Goal: Task Accomplishment & Management: Manage account settings

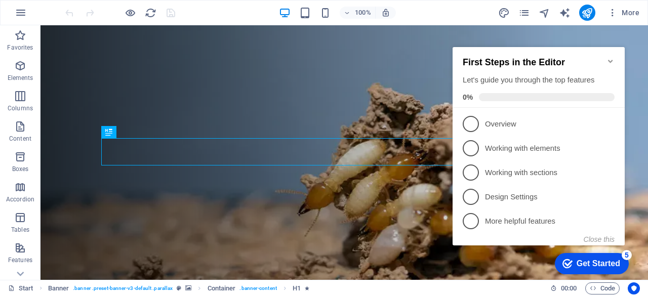
click at [611, 57] on icon "Minimize checklist" at bounding box center [611, 61] width 8 height 8
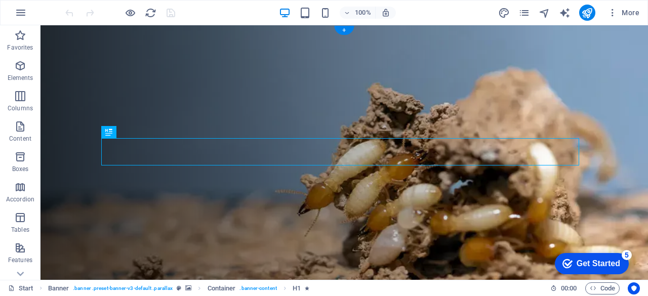
click at [58, 44] on figure at bounding box center [345, 163] width 608 height 276
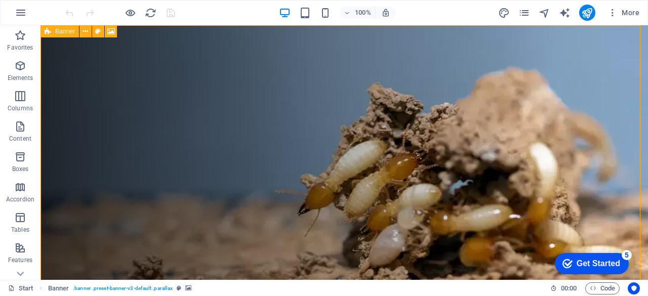
click at [59, 30] on span "Banner" at bounding box center [65, 31] width 20 height 6
click at [85, 33] on icon at bounding box center [86, 31] width 6 height 11
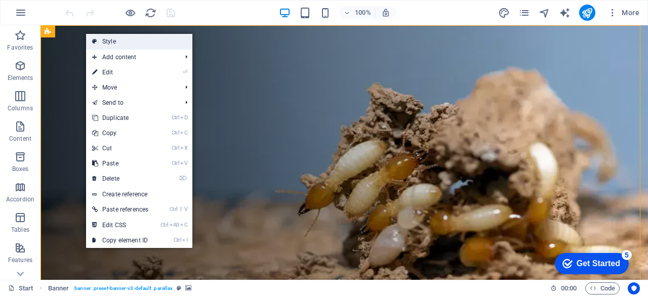
click at [110, 44] on link "Style" at bounding box center [139, 41] width 106 height 15
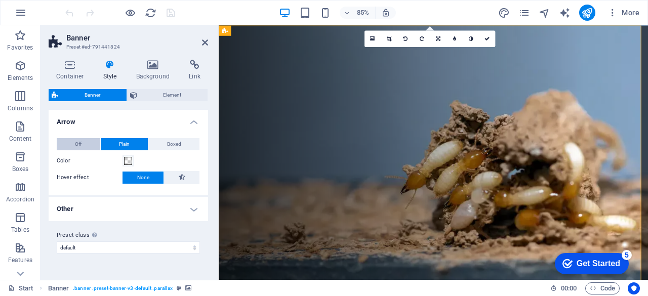
click at [84, 146] on button "Off" at bounding box center [79, 144] width 44 height 12
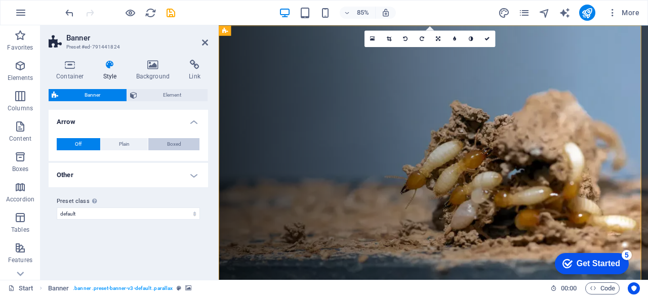
click at [169, 141] on span "Boxed" at bounding box center [174, 144] width 14 height 12
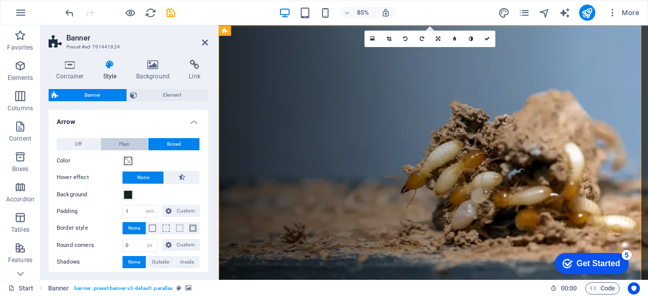
click at [132, 141] on button "Plain" at bounding box center [125, 144] width 48 height 12
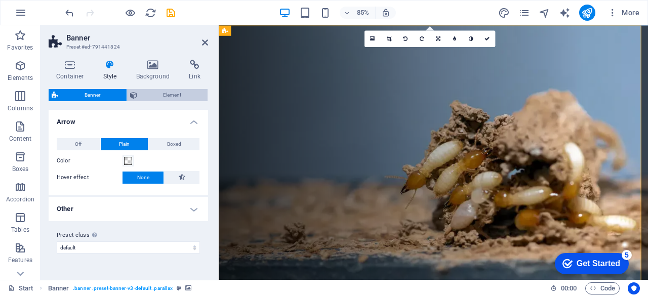
click at [159, 95] on span "Element" at bounding box center [172, 95] width 65 height 12
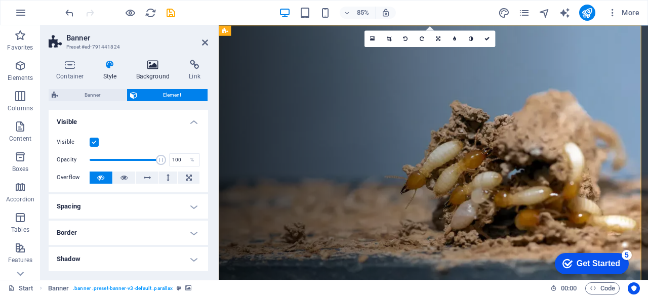
click at [159, 68] on icon at bounding box center [153, 65] width 49 height 10
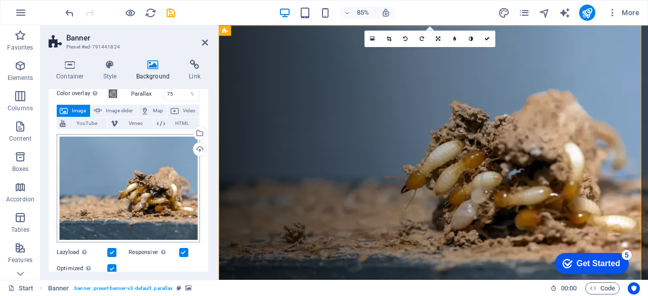
scroll to position [44, 0]
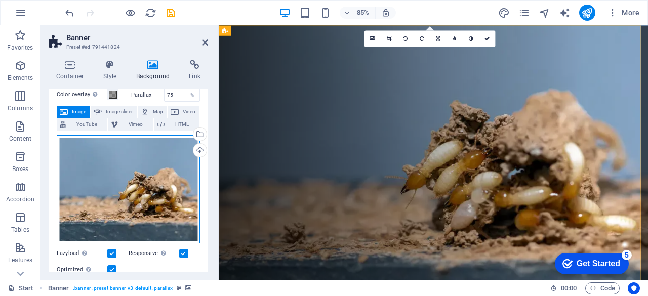
drag, startPoint x: 165, startPoint y: 147, endPoint x: 118, endPoint y: 197, distance: 68.8
click at [118, 197] on div "Drag files here, click to choose files or select files from Files or our free s…" at bounding box center [128, 189] width 143 height 109
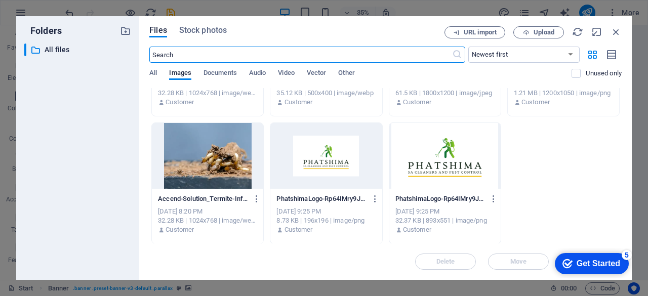
scroll to position [0, 0]
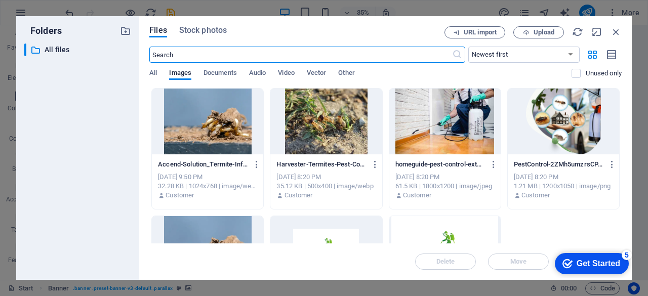
click at [466, 128] on div at bounding box center [444, 122] width 111 height 66
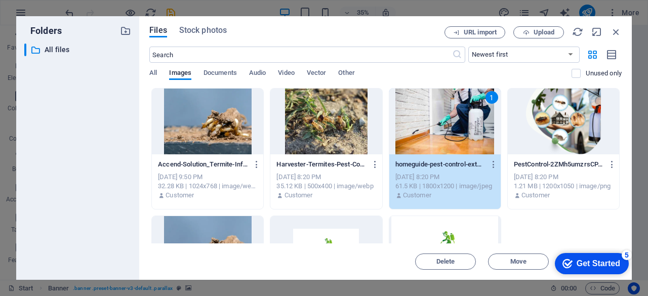
click at [568, 259] on icon "checkmark" at bounding box center [568, 264] width 10 height 10
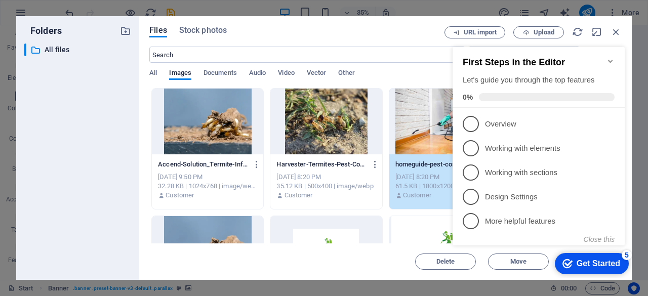
click at [445, 180] on div "[DATE] 8:20 PM" at bounding box center [444, 177] width 99 height 9
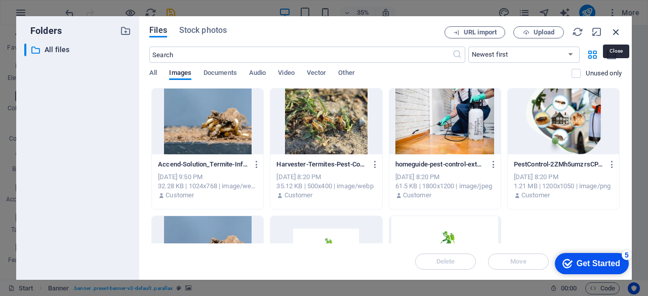
click at [613, 31] on icon "button" at bounding box center [616, 31] width 11 height 11
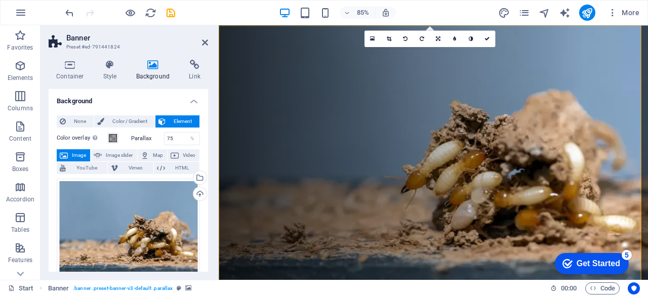
click at [87, 152] on button "Image" at bounding box center [73, 155] width 33 height 12
click at [180, 140] on input "75" at bounding box center [182, 139] width 35 height 12
type input "7"
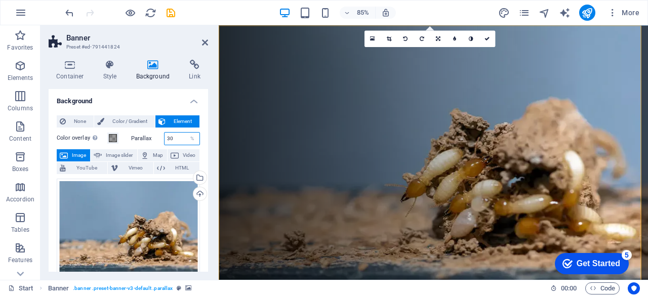
type input "30"
click at [84, 152] on span "Image" at bounding box center [79, 155] width 16 height 12
click at [125, 207] on div "Drag files here, click to choose files or select files from Files or our free s…" at bounding box center [128, 233] width 143 height 109
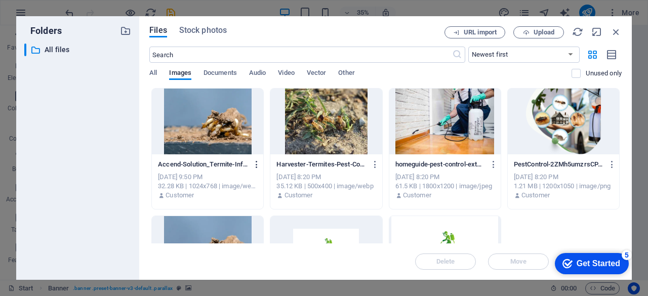
click at [258, 161] on icon "button" at bounding box center [257, 164] width 10 height 9
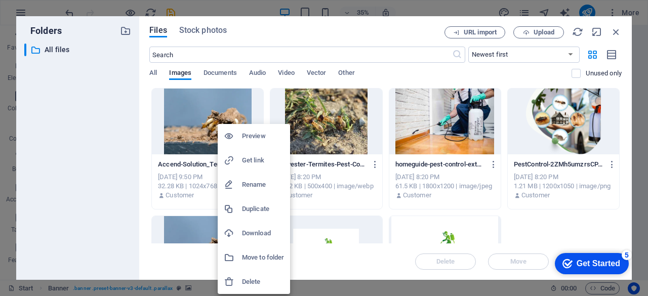
click at [264, 281] on h6 "Delete" at bounding box center [263, 282] width 42 height 12
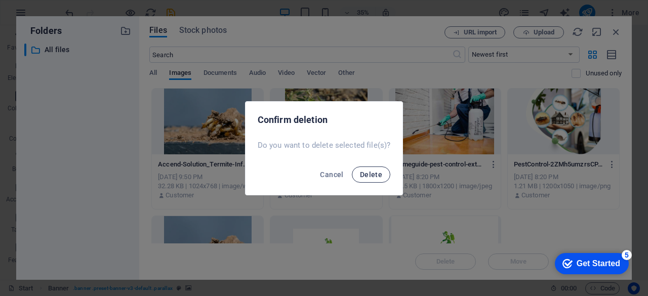
click at [373, 176] on span "Delete" at bounding box center [371, 175] width 22 height 8
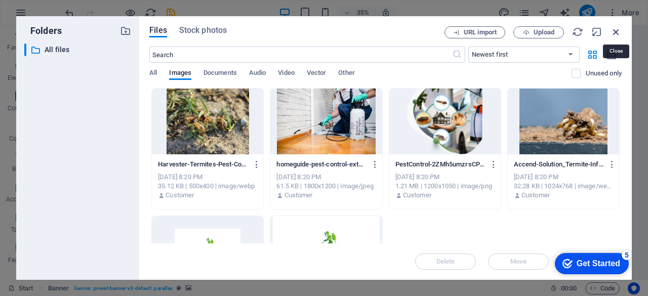
click at [616, 27] on icon "button" at bounding box center [616, 31] width 11 height 11
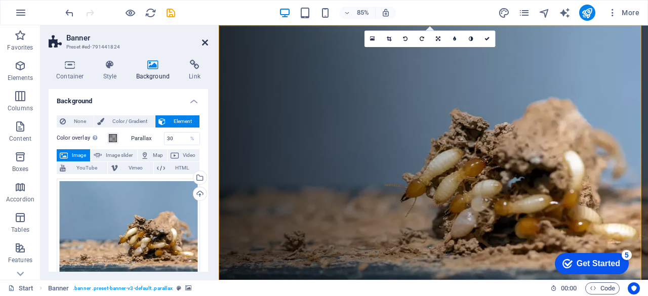
click at [205, 45] on icon at bounding box center [205, 42] width 6 height 8
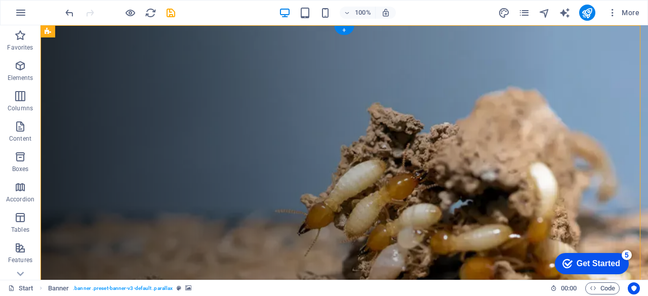
click at [80, 116] on figure at bounding box center [345, 183] width 608 height 316
click at [85, 33] on icon at bounding box center [86, 31] width 6 height 11
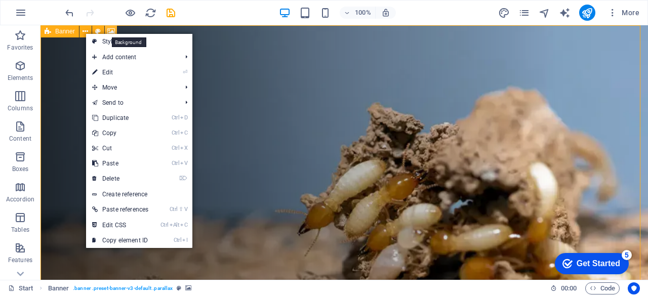
click at [110, 31] on icon at bounding box center [111, 31] width 8 height 11
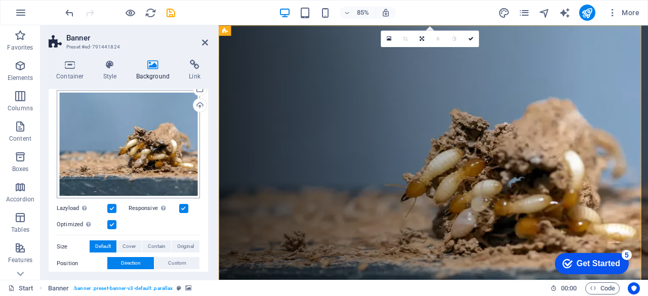
scroll to position [66, 0]
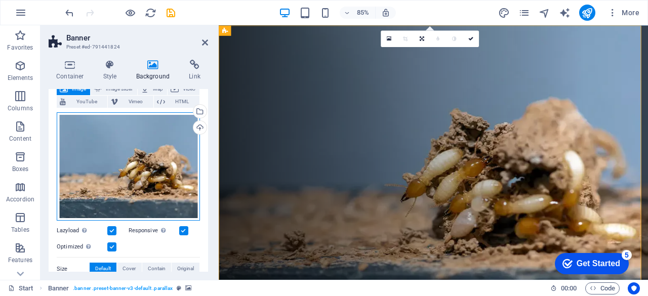
click at [119, 201] on div "Drag files here, click to choose files or select files from Files or our free s…" at bounding box center [128, 166] width 143 height 109
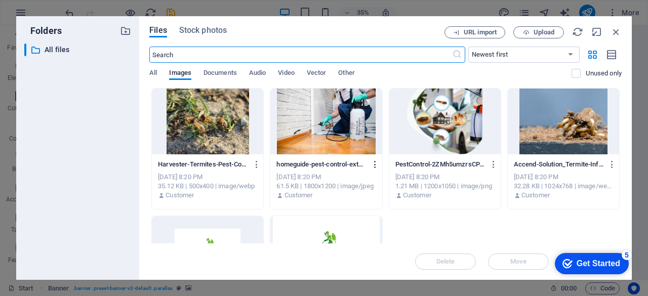
scroll to position [93, 0]
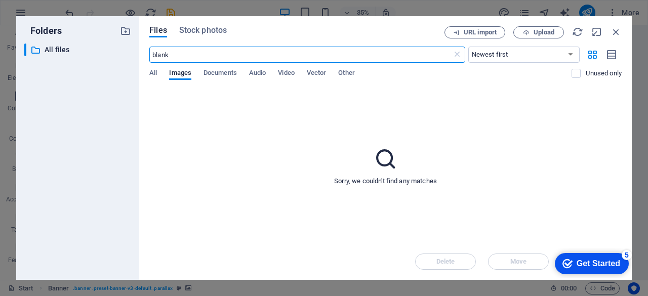
type input "blank"
click at [154, 72] on span "All" at bounding box center [153, 74] width 8 height 14
click at [182, 56] on input "blank" at bounding box center [300, 55] width 302 height 16
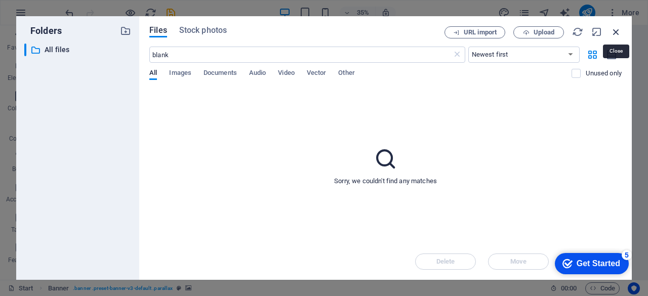
click at [619, 33] on icon "button" at bounding box center [616, 31] width 11 height 11
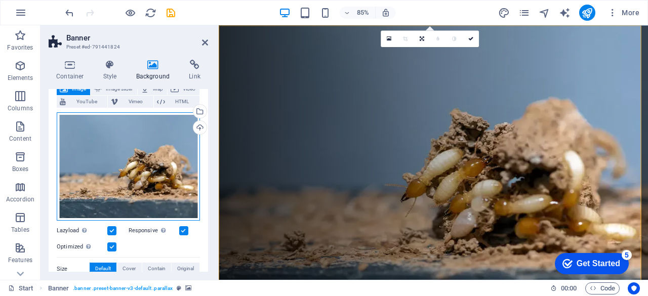
click at [150, 163] on div "Drag files here, click to choose files or select files from Files or our free s…" at bounding box center [128, 166] width 143 height 109
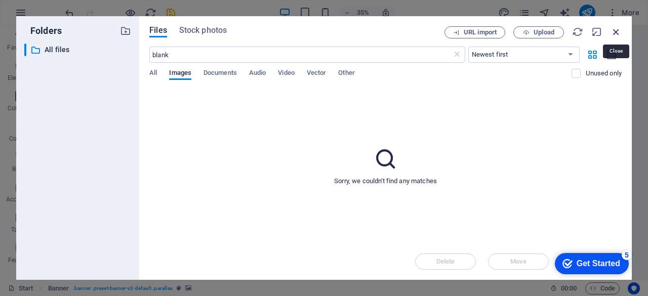
click at [617, 30] on icon "button" at bounding box center [616, 31] width 11 height 11
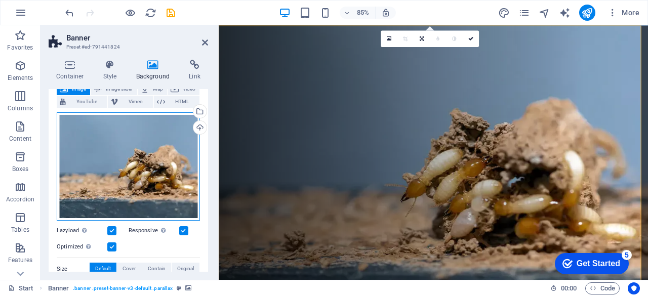
scroll to position [11, 0]
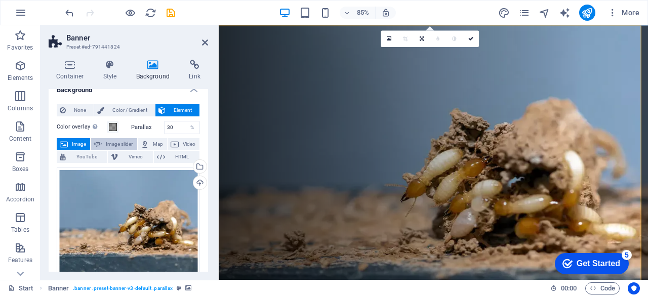
click at [116, 139] on span "Image slider" at bounding box center [119, 144] width 29 height 12
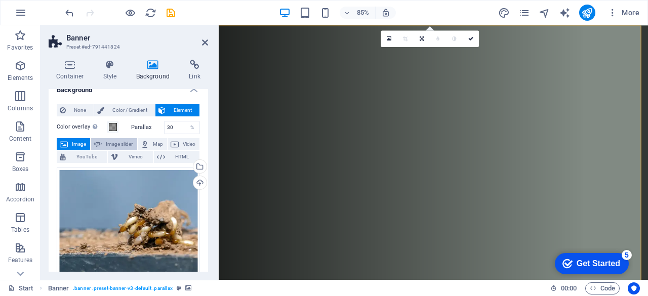
select select "ms"
select select "s"
select select "progressive"
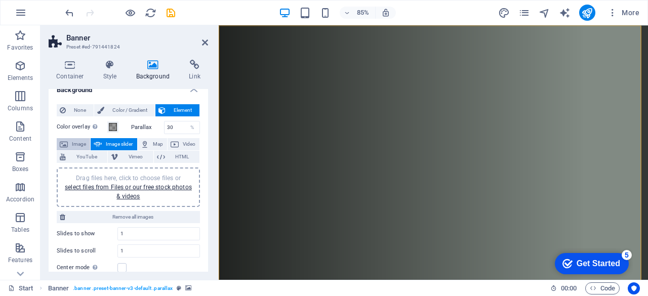
click at [78, 138] on span "Image" at bounding box center [79, 144] width 16 height 12
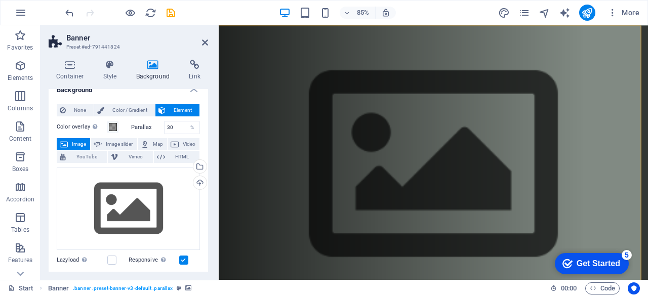
click at [78, 133] on label "Color overlay Places an overlay over the background to colorize it" at bounding box center [82, 127] width 51 height 12
click at [107, 133] on button "Color overlay Places an overlay over the background to colorize it" at bounding box center [112, 127] width 11 height 11
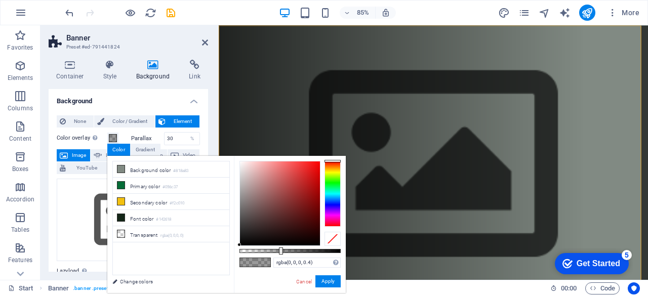
click at [80, 153] on span "Image" at bounding box center [79, 155] width 16 height 12
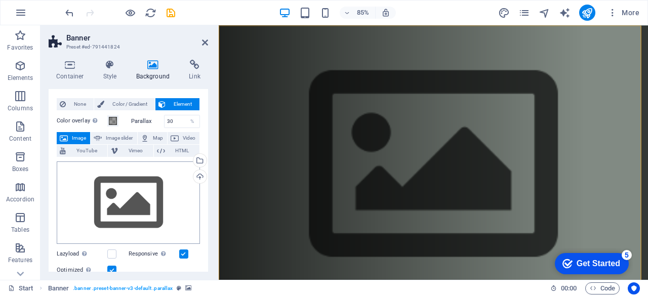
scroll to position [2, 0]
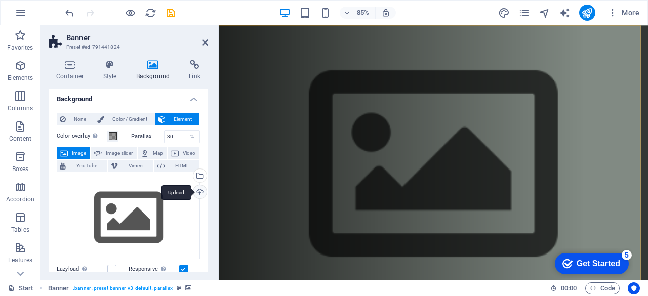
click at [195, 188] on div "Upload" at bounding box center [198, 192] width 15 height 15
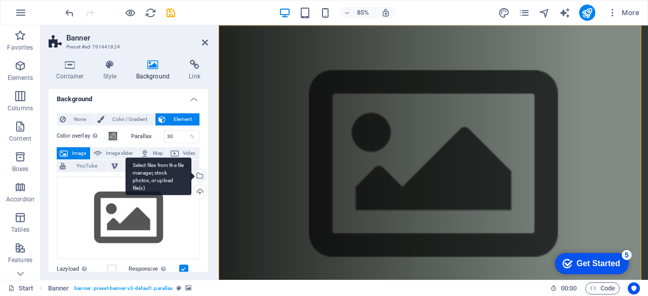
click at [200, 172] on div "Select files from the file manager, stock photos, or upload file(s)" at bounding box center [198, 176] width 15 height 15
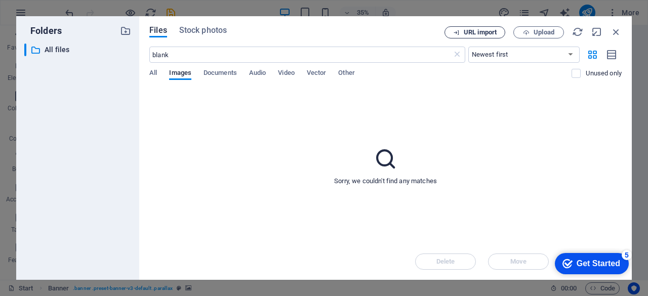
click at [466, 32] on span "URL import" at bounding box center [480, 32] width 33 height 6
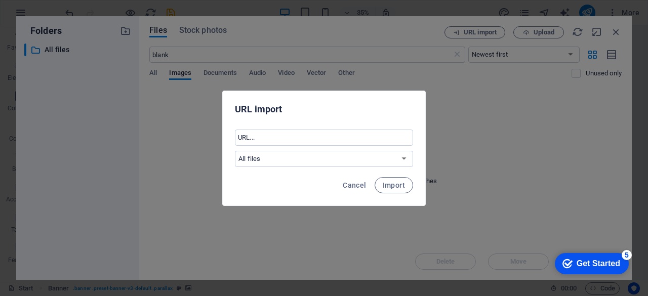
click at [486, 82] on div "URL import ​ All files Cancel Import" at bounding box center [324, 148] width 648 height 296
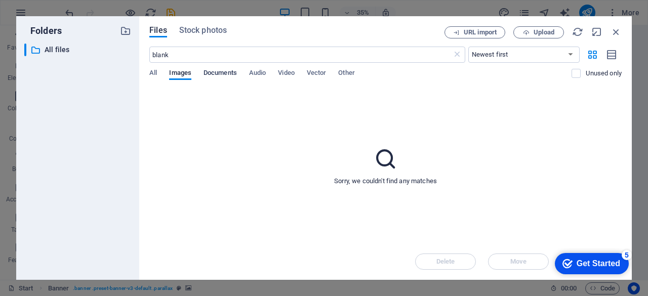
click at [224, 73] on span "Documents" at bounding box center [220, 74] width 33 height 14
click at [149, 70] on div "Files Stock photos URL import Upload blank ​ Newest first Oldest first Name (A-…" at bounding box center [385, 148] width 493 height 264
click at [250, 54] on input "blank" at bounding box center [300, 55] width 302 height 16
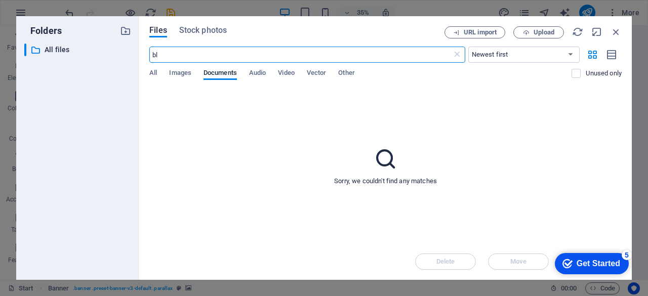
type input "b"
click at [208, 29] on span "Stock photos" at bounding box center [203, 30] width 48 height 12
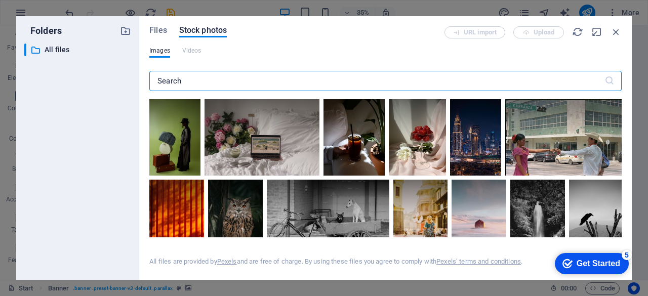
click at [224, 85] on input "text" at bounding box center [376, 81] width 455 height 20
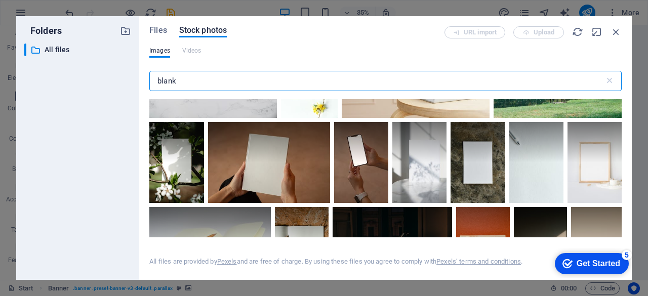
scroll to position [1611, 0]
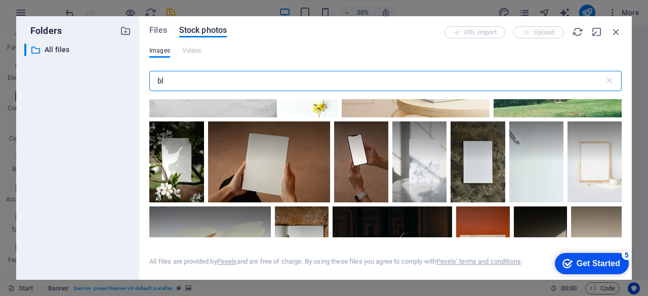
type input "b"
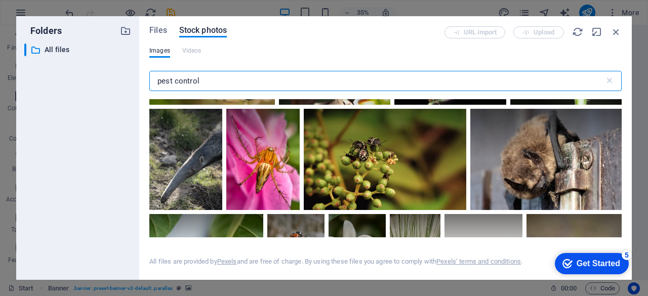
scroll to position [3154, 0]
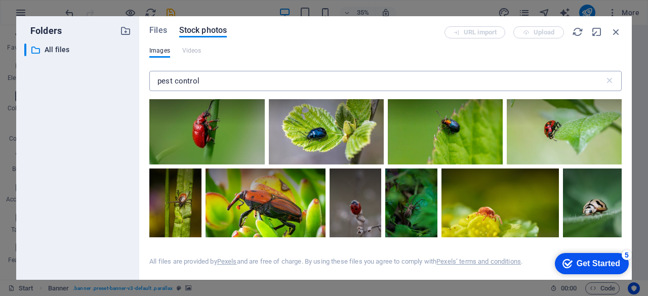
scroll to position [7499, 0]
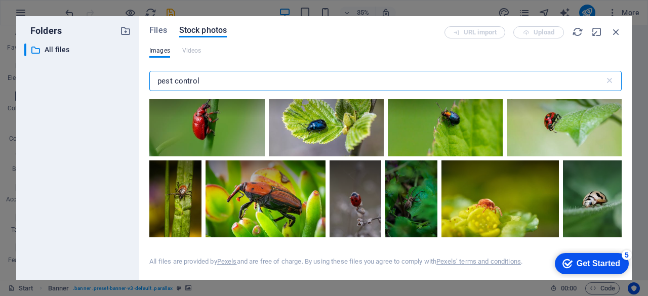
click at [525, 79] on input "pest control" at bounding box center [376, 81] width 455 height 20
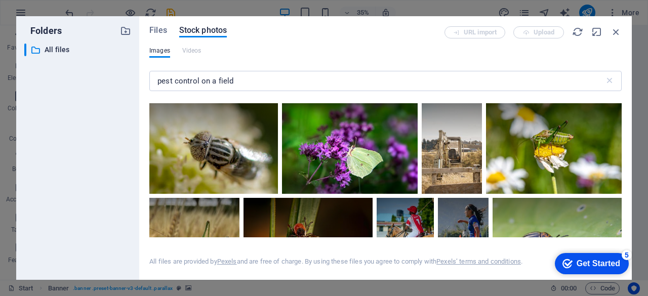
scroll to position [2785, 0]
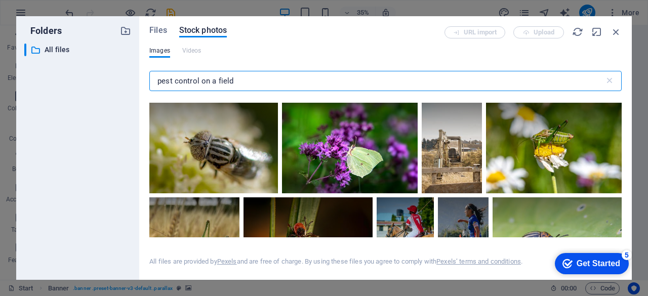
click at [451, 77] on input "pest control on a field" at bounding box center [376, 81] width 455 height 20
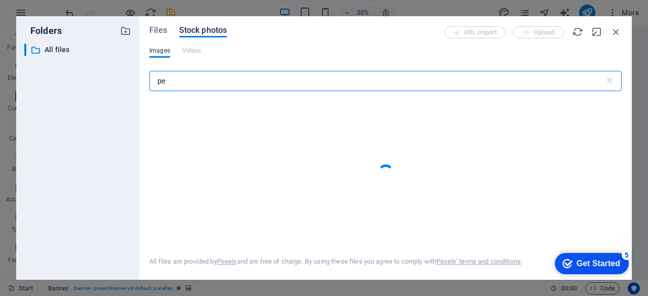
type input "p"
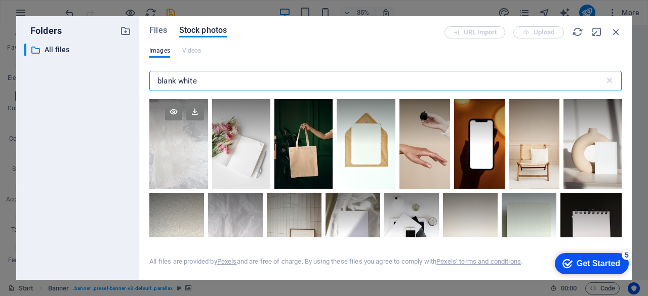
type input "blank white"
click at [173, 152] on div at bounding box center [178, 144] width 58 height 90
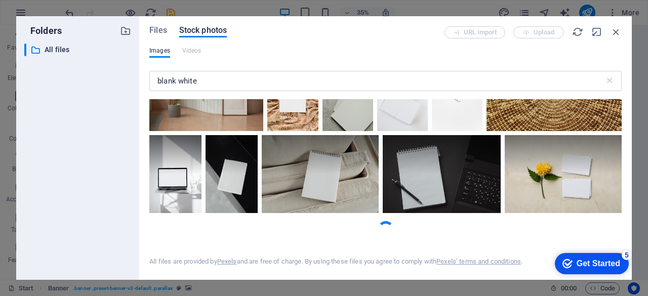
scroll to position [1111, 0]
click at [604, 266] on div "Get Started" at bounding box center [599, 263] width 44 height 9
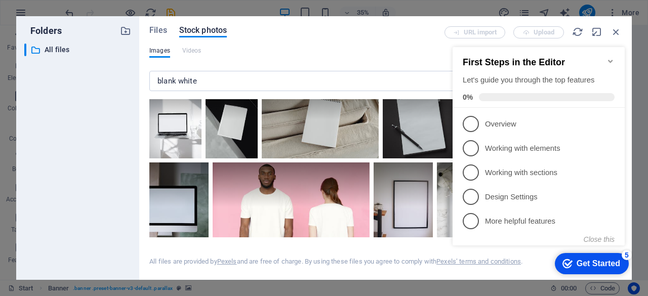
click at [608, 57] on icon "Minimize checklist" at bounding box center [611, 61] width 8 height 8
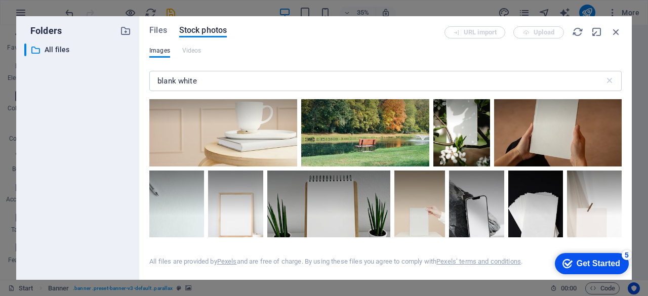
scroll to position [0, 0]
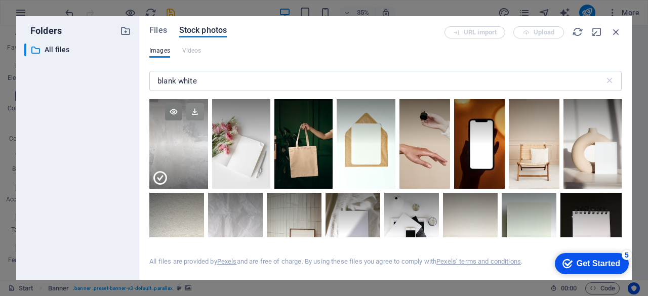
click at [196, 109] on icon at bounding box center [194, 111] width 17 height 17
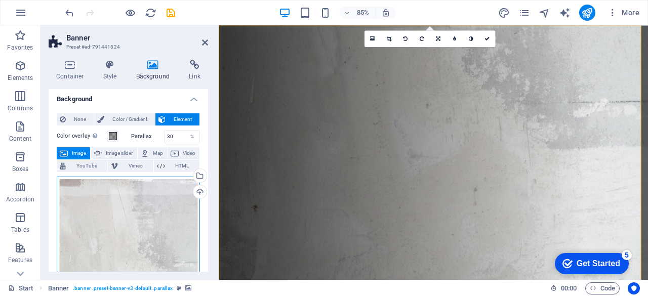
click at [175, 202] on div "Drag files here, click to choose files or select files from Files or our free s…" at bounding box center [128, 283] width 143 height 213
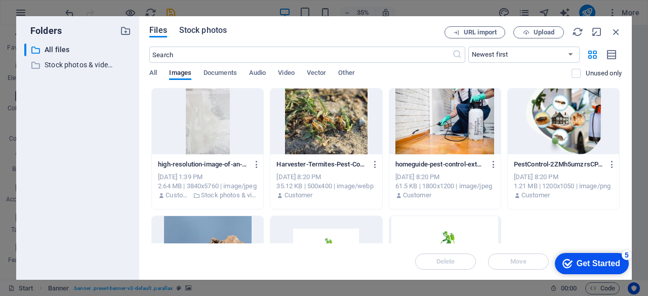
click at [219, 30] on span "Stock photos" at bounding box center [203, 30] width 48 height 12
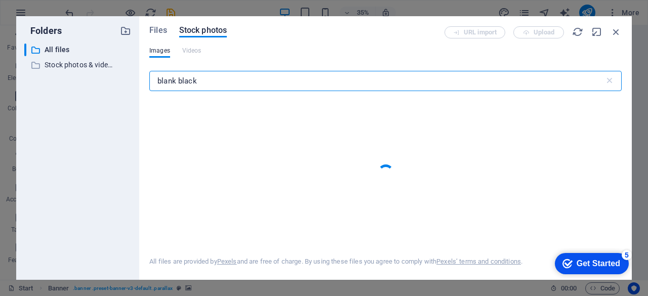
type input "blank black"
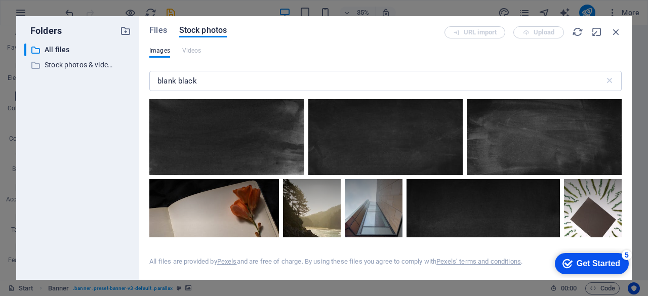
scroll to position [1921, 0]
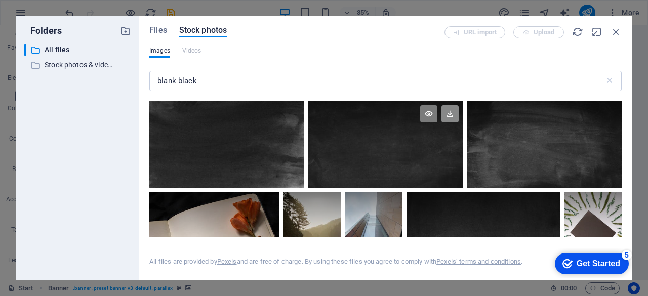
click at [459, 123] on icon at bounding box center [450, 113] width 17 height 17
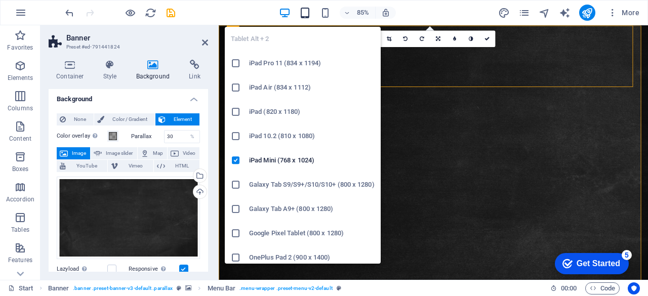
click at [304, 14] on icon "button" at bounding box center [305, 13] width 12 height 12
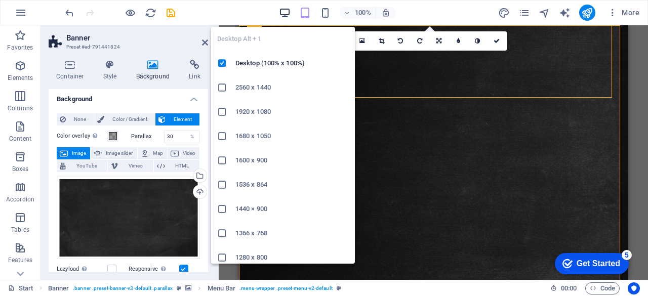
click at [284, 12] on icon "button" at bounding box center [285, 13] width 12 height 12
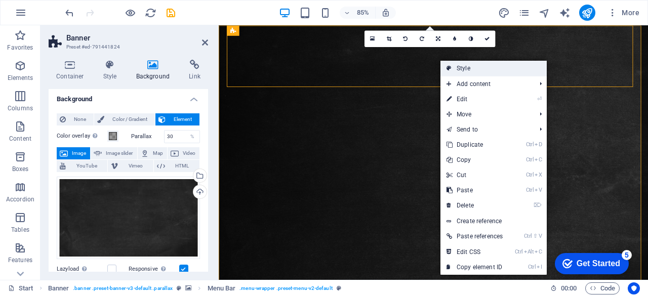
click at [472, 65] on link "Style" at bounding box center [494, 68] width 106 height 15
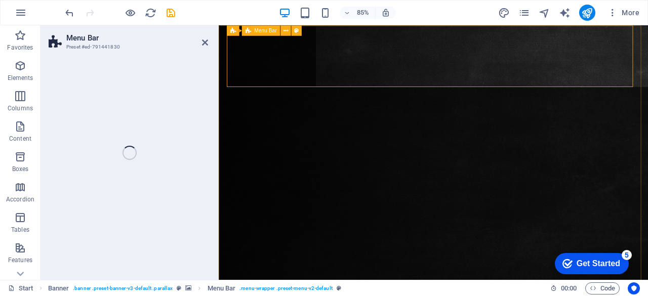
select select "rem"
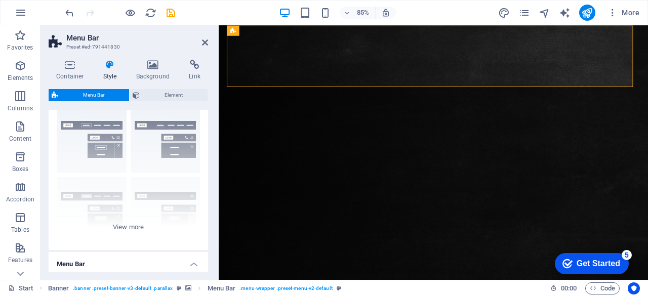
scroll to position [0, 0]
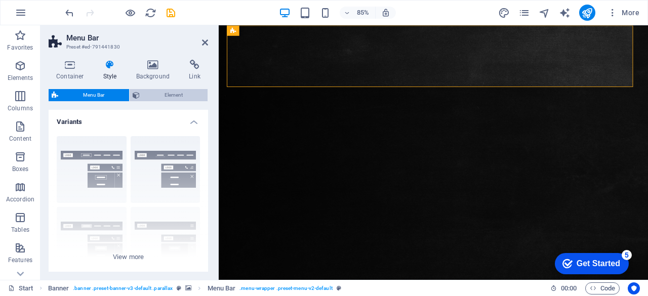
click at [167, 94] on span "Element" at bounding box center [174, 95] width 62 height 12
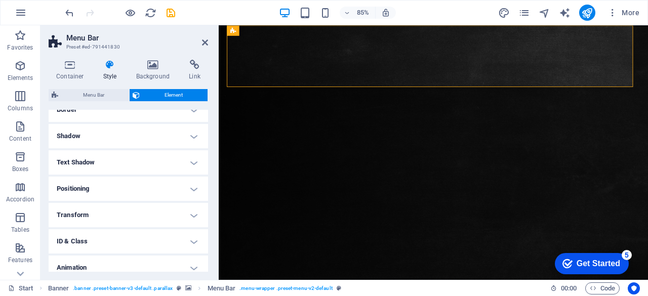
scroll to position [265, 0]
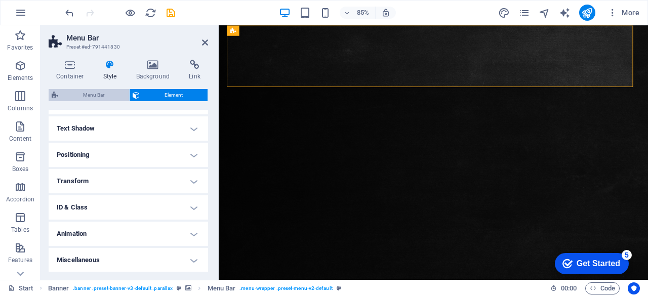
click at [89, 94] on span "Menu Bar" at bounding box center [93, 95] width 65 height 12
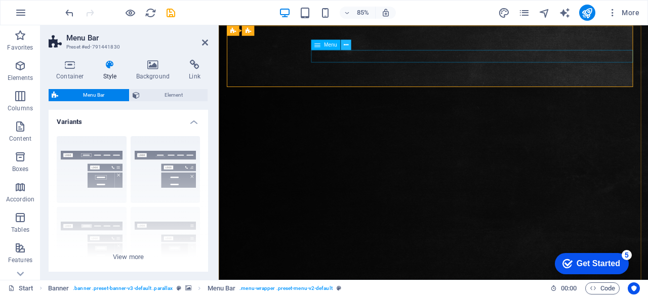
click at [345, 46] on icon at bounding box center [346, 44] width 5 height 9
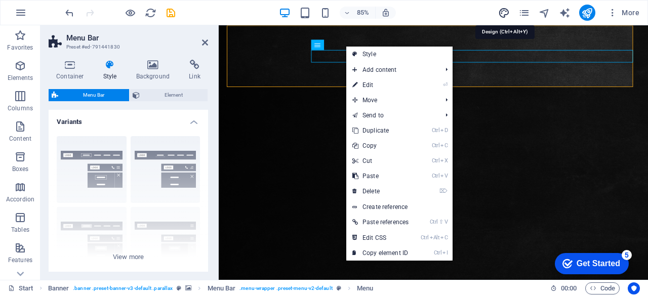
click at [505, 12] on icon "design" at bounding box center [504, 13] width 12 height 12
select select "px"
select select "300"
select select "px"
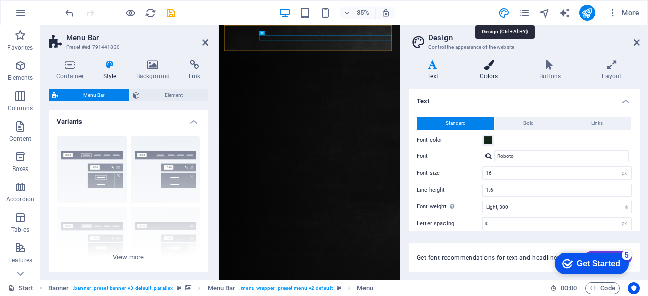
click at [483, 68] on icon at bounding box center [488, 65] width 55 height 10
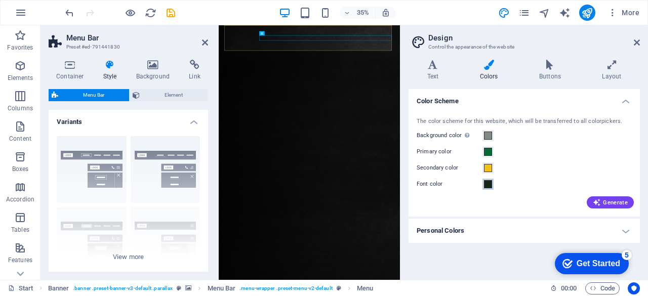
click at [490, 187] on span at bounding box center [488, 184] width 8 height 8
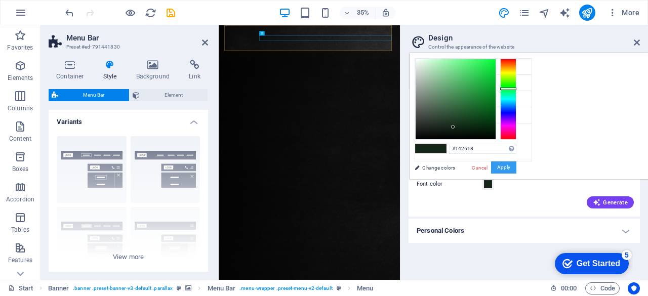
click at [516, 168] on button "Apply" at bounding box center [503, 168] width 25 height 12
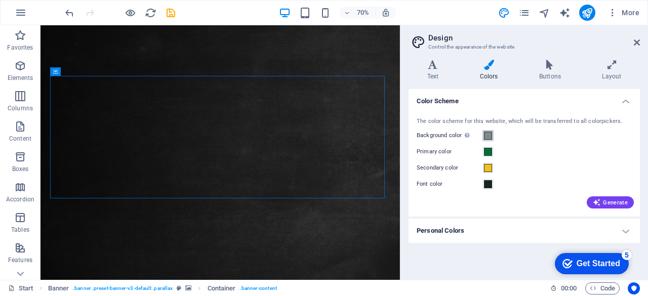
click at [487, 134] on span at bounding box center [488, 136] width 8 height 8
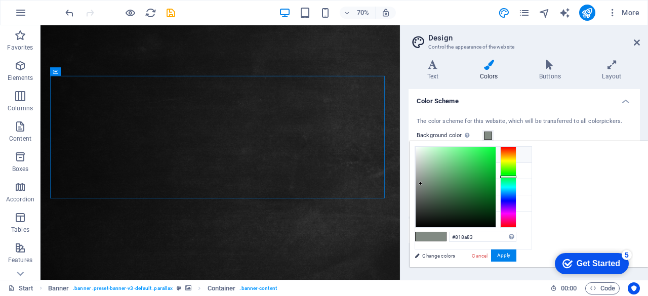
click at [451, 150] on li "Background color #818a83" at bounding box center [473, 155] width 116 height 16
click at [496, 153] on div at bounding box center [456, 187] width 80 height 80
click at [496, 151] on div at bounding box center [456, 187] width 80 height 80
click at [496, 152] on div at bounding box center [456, 187] width 80 height 80
click at [421, 150] on div at bounding box center [419, 152] width 4 height 4
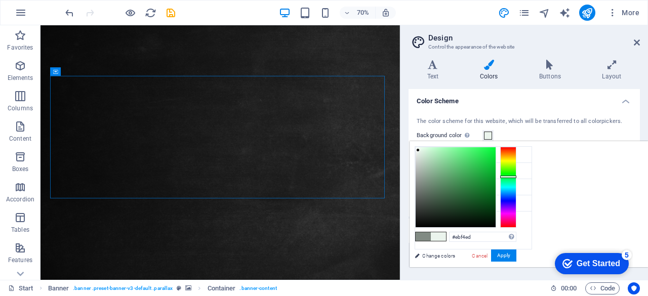
click at [496, 156] on div at bounding box center [456, 187] width 80 height 80
click at [496, 161] on div at bounding box center [456, 187] width 80 height 80
click at [496, 153] on div at bounding box center [456, 187] width 80 height 80
click at [496, 147] on div at bounding box center [456, 187] width 80 height 80
click at [496, 153] on div at bounding box center [456, 187] width 80 height 80
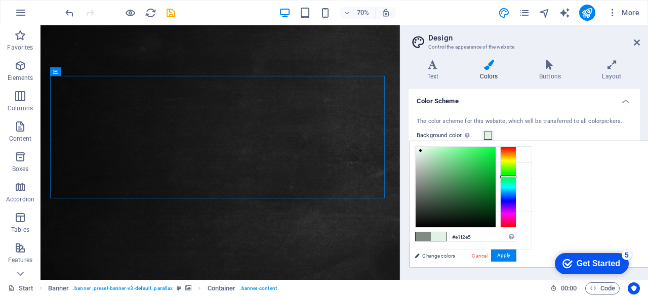
click at [496, 150] on div at bounding box center [456, 187] width 80 height 80
type input "#ecf7ef"
click at [420, 149] on div at bounding box center [419, 149] width 4 height 4
click at [516, 255] on button "Apply" at bounding box center [503, 256] width 25 height 12
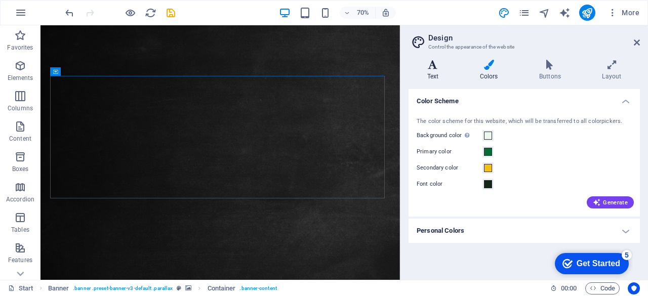
click at [438, 76] on h4 "Text" at bounding box center [435, 70] width 53 height 21
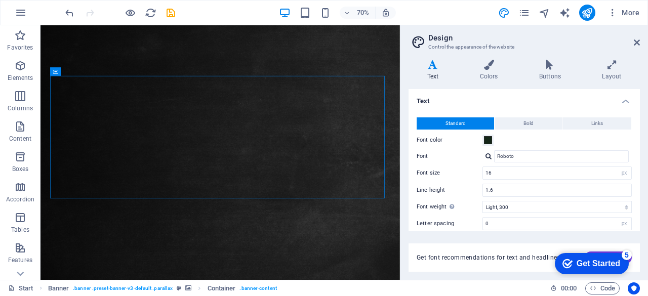
click at [488, 157] on div at bounding box center [489, 156] width 6 height 7
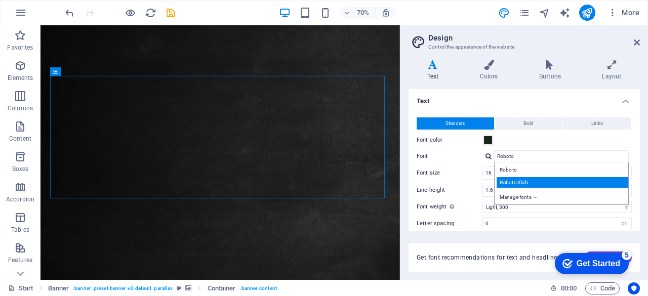
click at [531, 185] on div "Roboto Slab" at bounding box center [564, 182] width 134 height 11
type input "Roboto Slab"
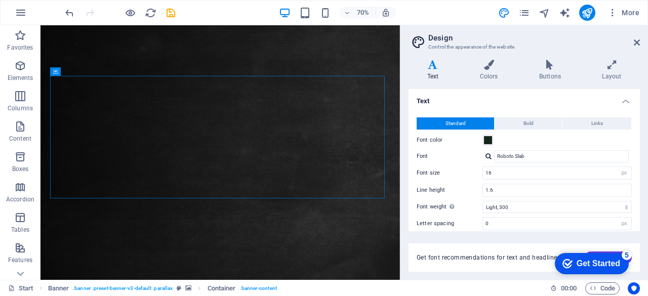
click at [409, 269] on div "Get font recommendations for text and headlines. Generate" at bounding box center [524, 258] width 231 height 28
click at [637, 41] on icon at bounding box center [637, 42] width 6 height 8
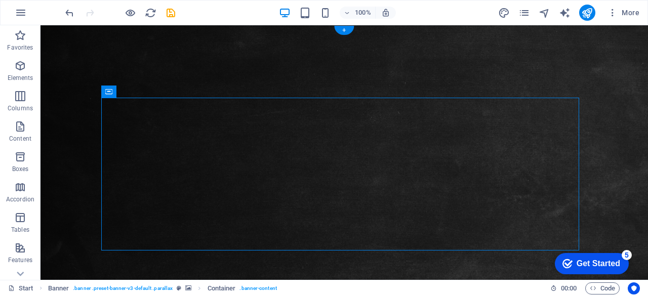
click at [74, 136] on figure at bounding box center [345, 183] width 608 height 316
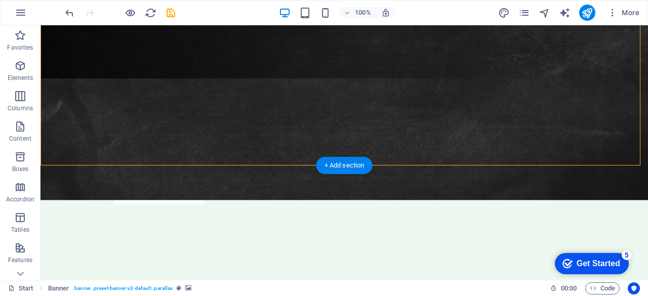
scroll to position [201, 0]
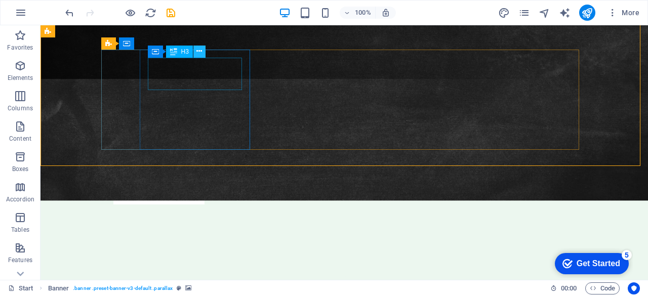
click at [199, 54] on icon at bounding box center [199, 51] width 6 height 11
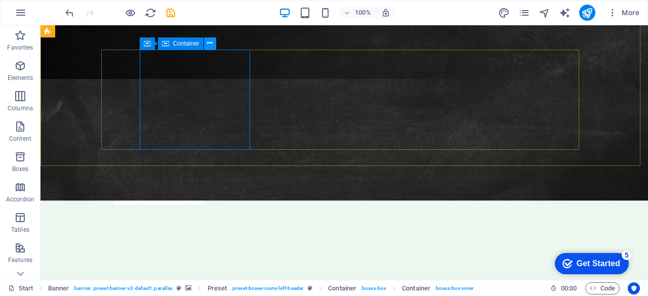
click at [211, 45] on icon at bounding box center [210, 43] width 6 height 11
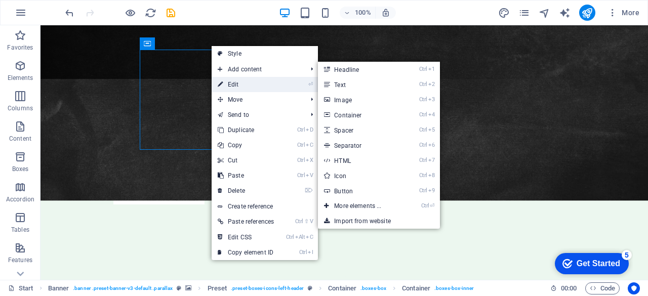
click at [233, 82] on link "⏎ Edit" at bounding box center [246, 84] width 68 height 15
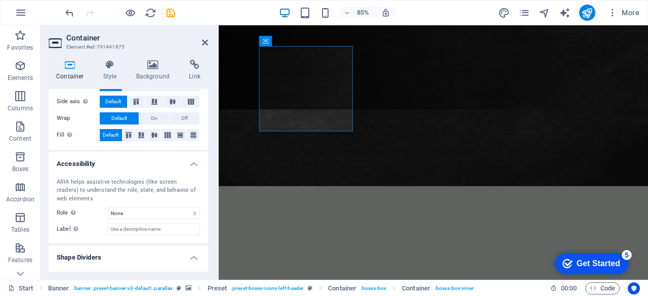
scroll to position [225, 0]
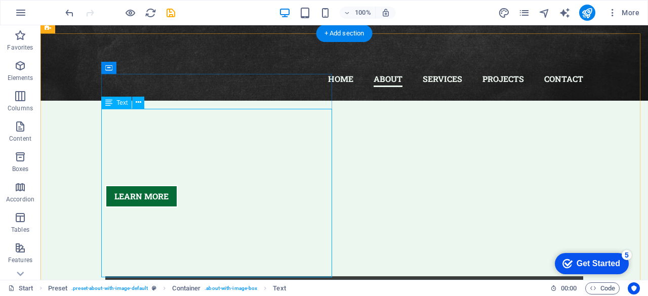
scroll to position [335, 0]
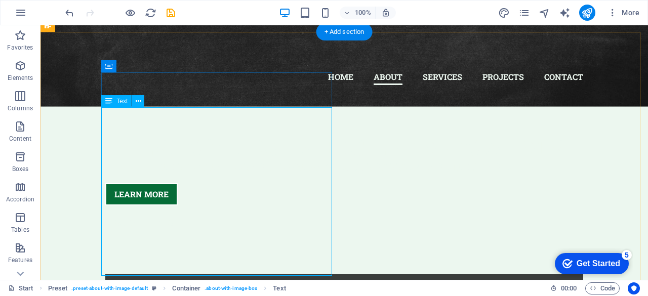
click at [141, 101] on button at bounding box center [138, 101] width 12 height 12
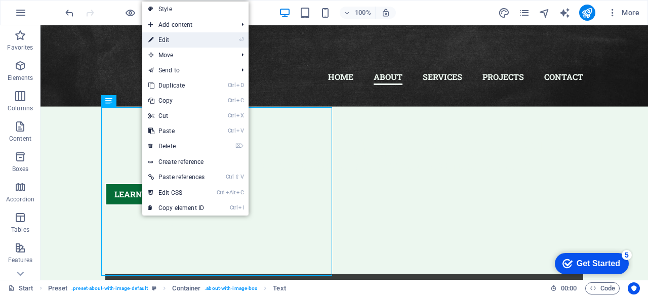
click at [177, 36] on link "⏎ Edit" at bounding box center [176, 39] width 68 height 15
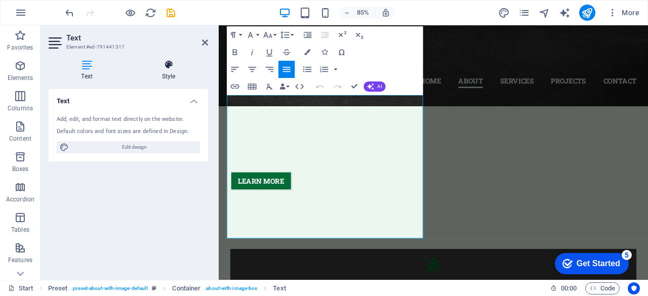
click at [167, 65] on icon at bounding box center [168, 65] width 79 height 10
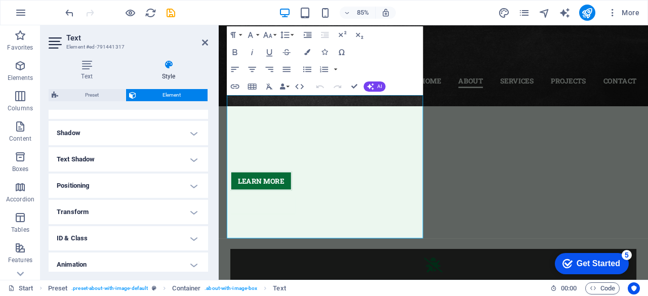
scroll to position [265, 0]
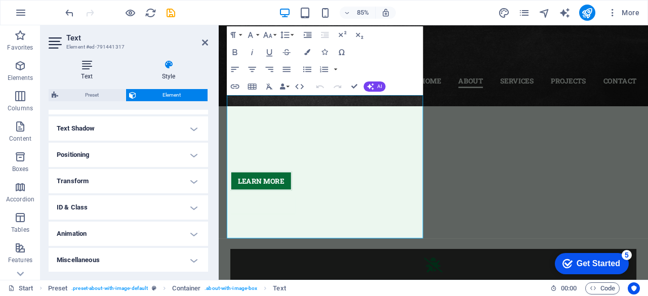
click at [91, 64] on icon at bounding box center [87, 65] width 76 height 10
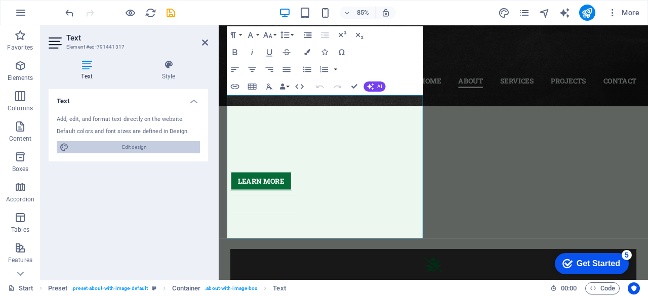
click at [160, 145] on span "Edit design" at bounding box center [134, 147] width 125 height 12
select select "px"
select select "300"
select select "px"
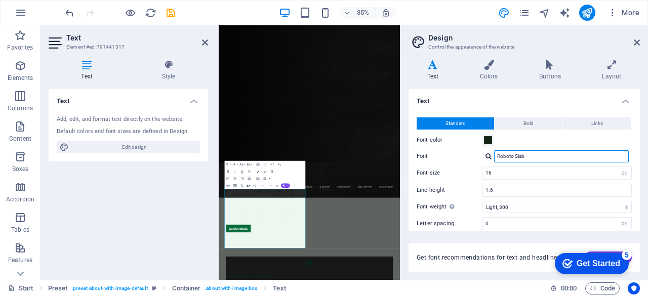
click at [537, 154] on input "Roboto Slab" at bounding box center [561, 156] width 135 height 12
click at [489, 153] on div at bounding box center [489, 156] width 6 height 7
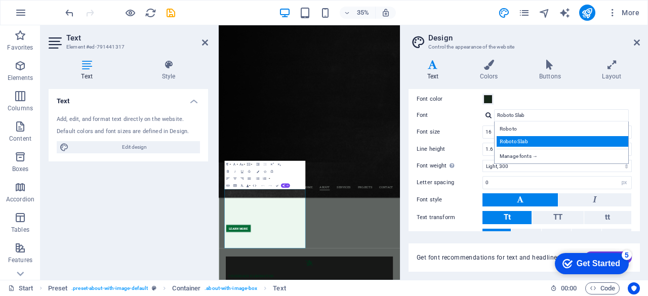
scroll to position [42, 0]
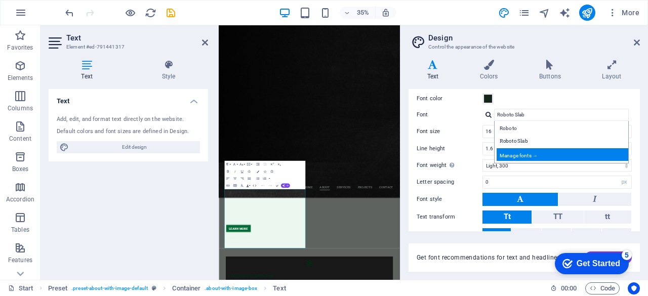
click at [542, 150] on div "Manage fonts →" at bounding box center [564, 154] width 134 height 13
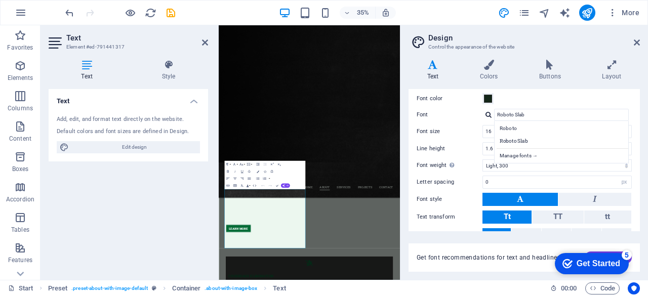
select select "popularity"
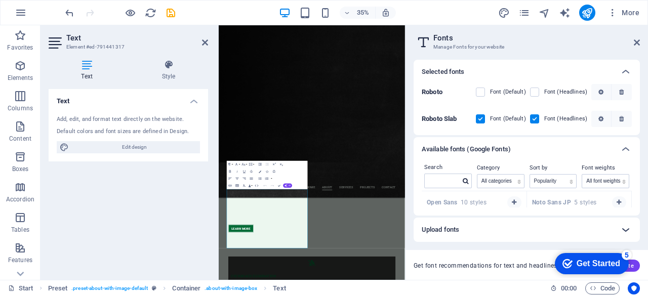
click at [625, 232] on icon at bounding box center [626, 230] width 12 height 12
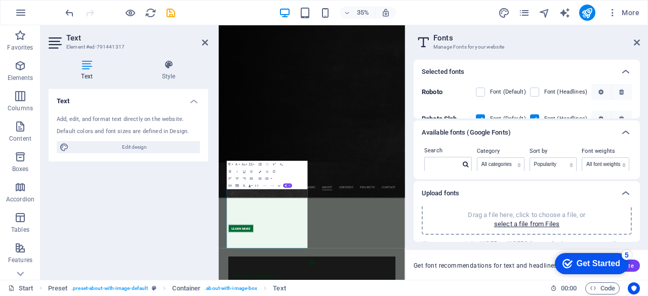
scroll to position [0, 0]
click at [625, 130] on icon at bounding box center [626, 133] width 12 height 12
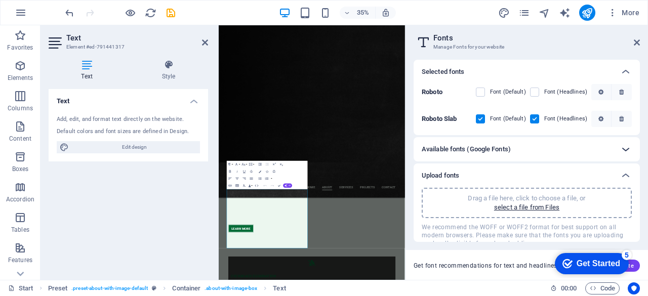
click at [627, 150] on icon at bounding box center [626, 149] width 12 height 12
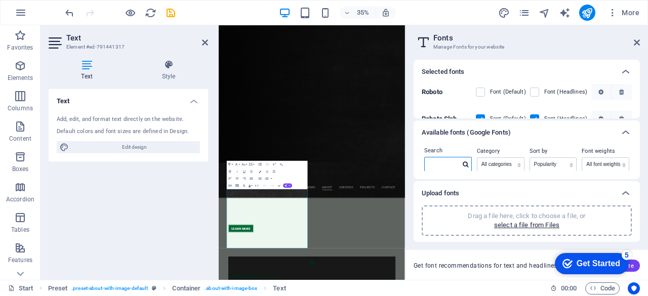
click at [447, 162] on input "text" at bounding box center [442, 163] width 35 height 13
click at [447, 162] on input "ope" at bounding box center [442, 163] width 35 height 13
type input "open sans"
click at [465, 164] on icon at bounding box center [466, 165] width 6 height 6
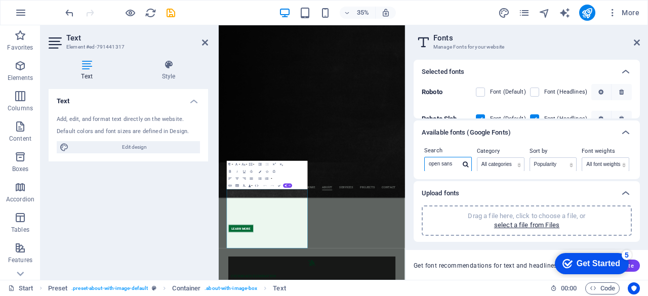
click at [451, 166] on input "open sans" at bounding box center [442, 163] width 35 height 13
click at [465, 165] on icon at bounding box center [466, 165] width 6 height 6
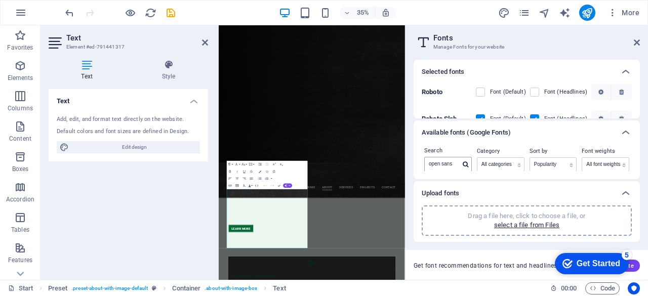
click at [465, 165] on icon at bounding box center [466, 165] width 6 height 6
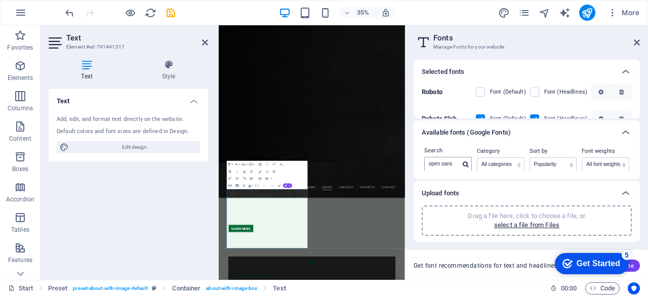
click at [465, 165] on icon at bounding box center [466, 165] width 6 height 6
click at [459, 159] on input "open sans" at bounding box center [442, 161] width 35 height 13
click at [515, 163] on select "All categories serif display monospace sans-serif handwriting" at bounding box center [500, 161] width 47 height 13
select select "monospace"
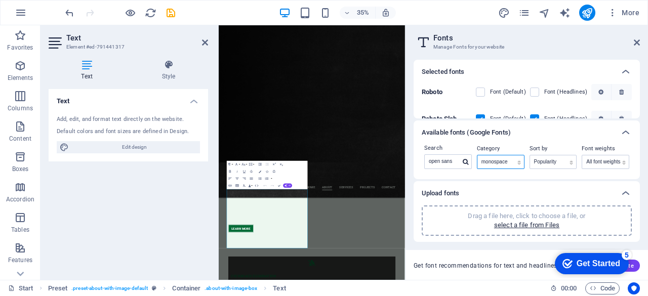
click at [477, 155] on select "All categories serif display monospace sans-serif handwriting" at bounding box center [500, 161] width 47 height 13
click at [569, 162] on select "Name Category Popularity" at bounding box center [553, 161] width 47 height 13
click at [530, 155] on select "Name Category Popularity" at bounding box center [553, 161] width 47 height 13
click at [564, 159] on select "Name Category Popularity" at bounding box center [553, 161] width 47 height 13
select select "name"
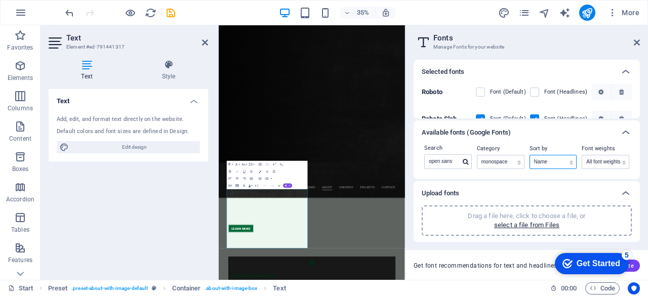
click at [530, 155] on select "Name Category Popularity" at bounding box center [553, 161] width 47 height 13
click at [607, 159] on select "All font weights 100 100italic 200 200italic 300 300italic 500 500italic 600 60…" at bounding box center [605, 161] width 47 height 13
select select "100"
click at [582, 155] on select "All font weights 100 100italic 200 200italic 300 300italic 500 500italic 600 60…" at bounding box center [605, 161] width 47 height 13
click at [466, 161] on icon at bounding box center [466, 162] width 6 height 6
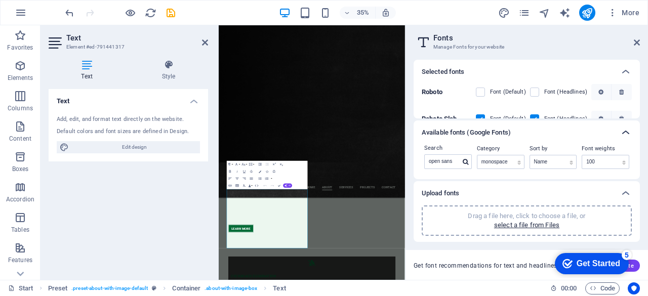
click at [623, 131] on icon at bounding box center [626, 133] width 12 height 12
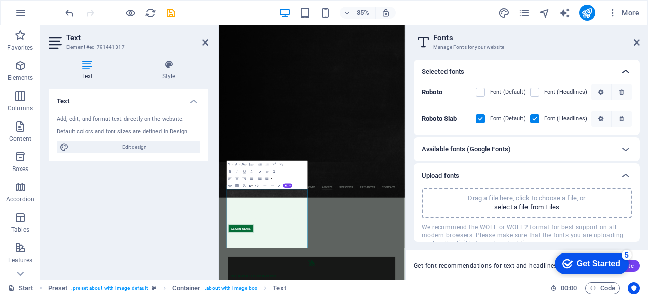
click at [626, 70] on icon at bounding box center [626, 72] width 12 height 12
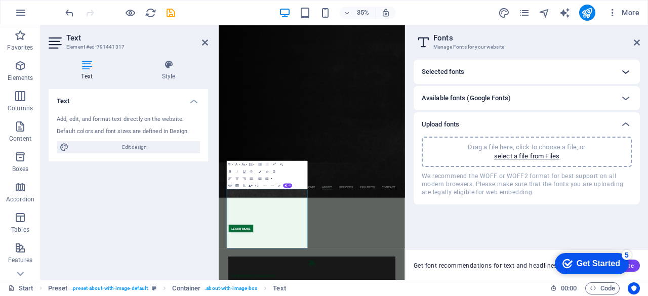
click at [626, 70] on icon at bounding box center [626, 72] width 12 height 12
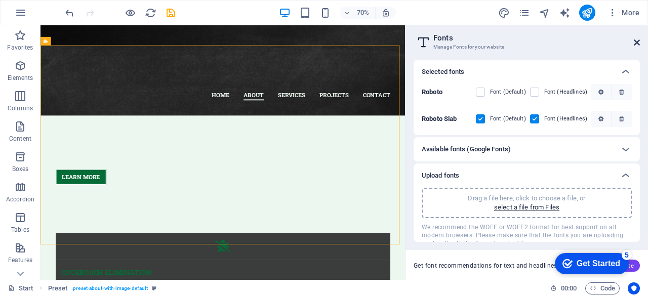
click at [639, 42] on icon at bounding box center [637, 42] width 6 height 8
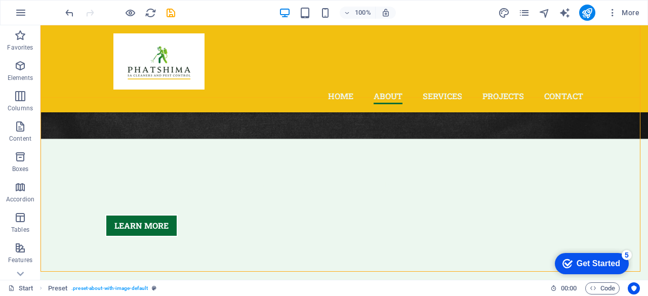
scroll to position [380, 0]
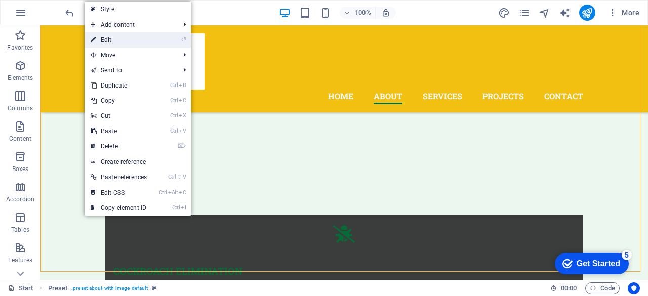
click at [140, 40] on link "⏎ Edit" at bounding box center [119, 39] width 68 height 15
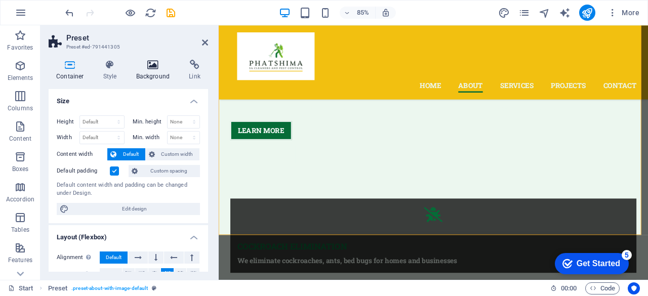
click at [157, 65] on icon at bounding box center [153, 65] width 49 height 10
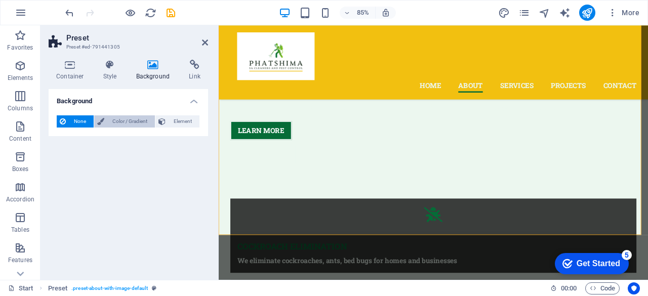
click at [137, 115] on span "Color / Gradient" at bounding box center [129, 121] width 45 height 12
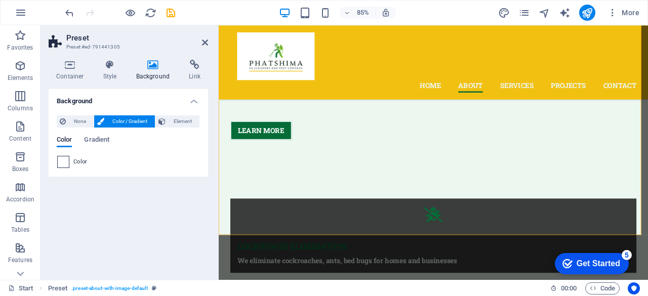
click at [63, 159] on span at bounding box center [63, 161] width 11 height 11
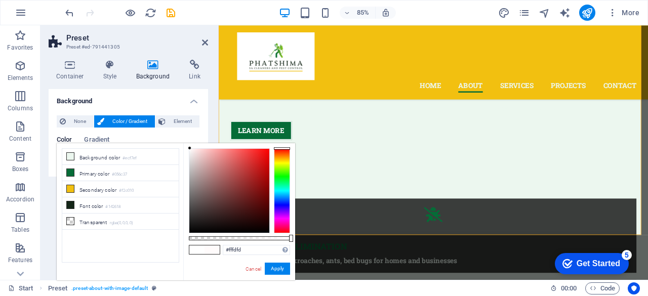
type input "#ffffff"
drag, startPoint x: 188, startPoint y: 147, endPoint x: 181, endPoint y: 134, distance: 14.5
click at [181, 134] on body "[DOMAIN_NAME] Start Favorites Elements Columns Content Boxes Accordion Tables F…" at bounding box center [324, 148] width 648 height 296
click at [273, 268] on button "Apply" at bounding box center [277, 269] width 25 height 12
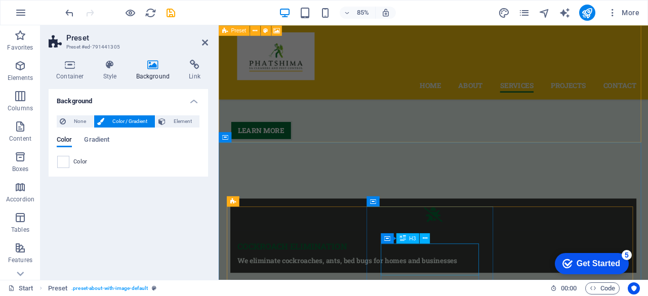
scroll to position [1190, 0]
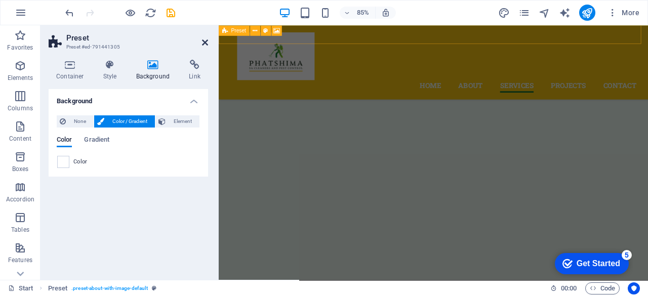
drag, startPoint x: 164, startPoint y: 17, endPoint x: 203, endPoint y: 38, distance: 45.1
click at [203, 38] on icon at bounding box center [205, 42] width 6 height 8
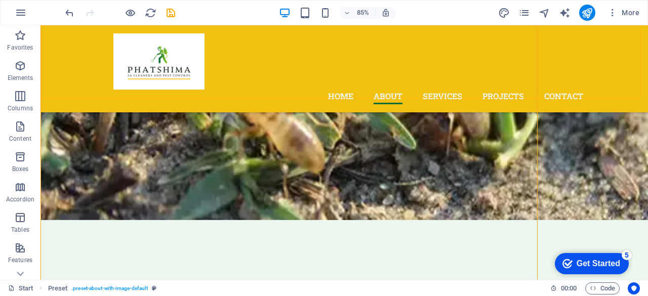
click at [204, 42] on div "Home About Services Projects Contact" at bounding box center [345, 68] width 608 height 87
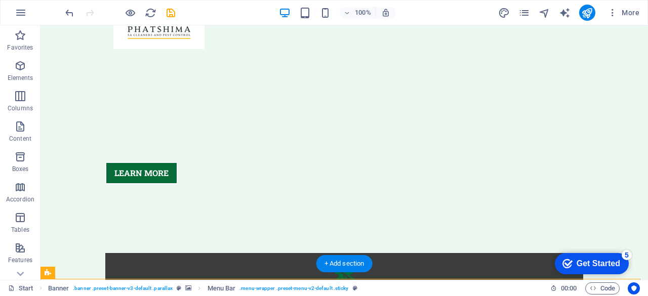
scroll to position [0, 0]
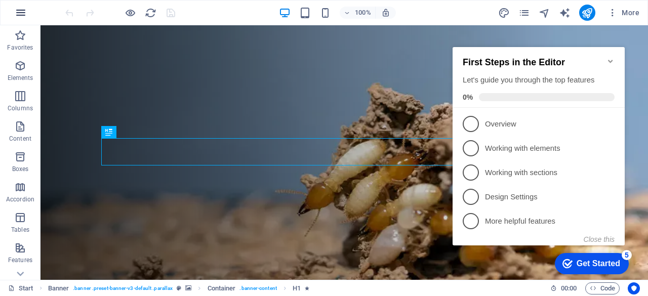
click at [18, 9] on icon "button" at bounding box center [21, 13] width 12 height 12
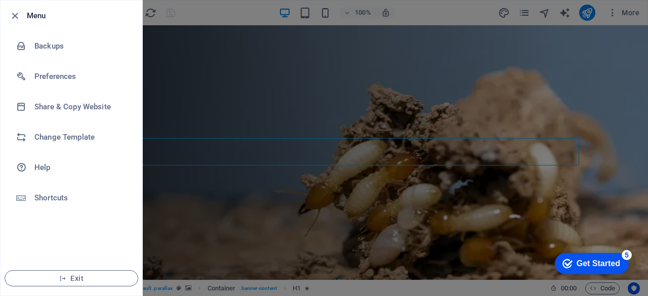
click at [18, 9] on li "Menu" at bounding box center [72, 16] width 142 height 30
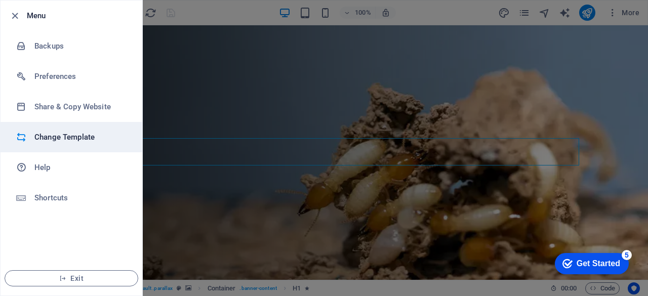
click at [68, 131] on h6 "Change Template" at bounding box center [81, 137] width 94 height 12
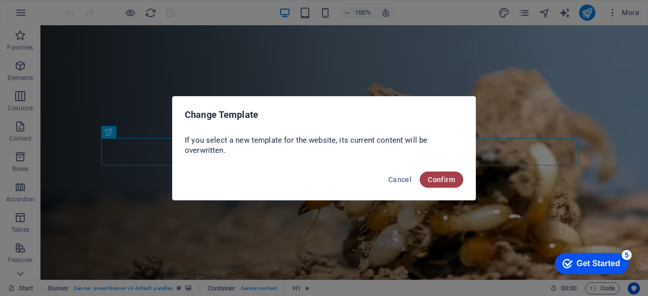
click at [444, 178] on span "Confirm" at bounding box center [441, 180] width 27 height 8
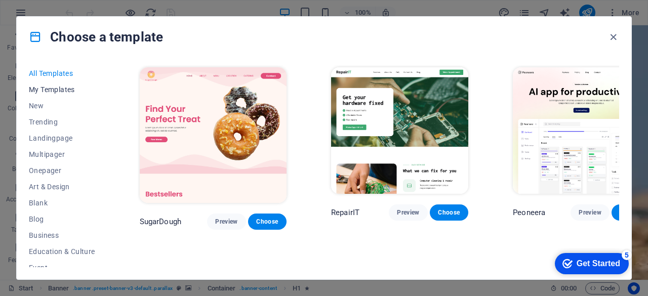
click at [62, 93] on span "My Templates" at bounding box center [62, 90] width 66 height 8
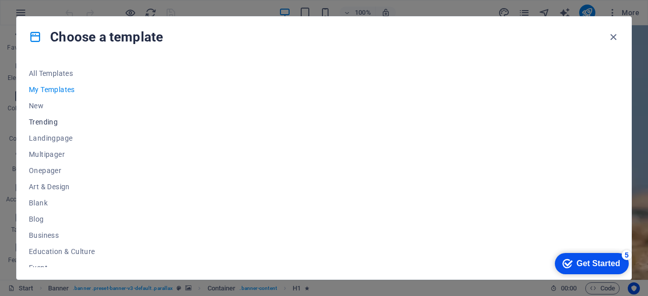
click at [49, 123] on span "Trending" at bounding box center [62, 122] width 66 height 8
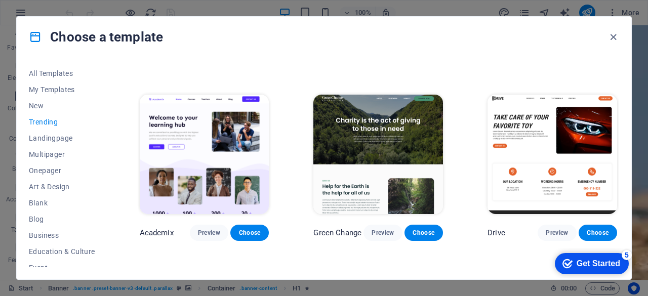
scroll to position [355, 0]
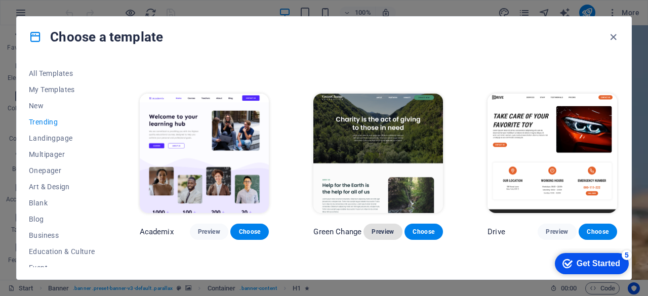
click at [369, 224] on button "Preview" at bounding box center [383, 232] width 38 height 16
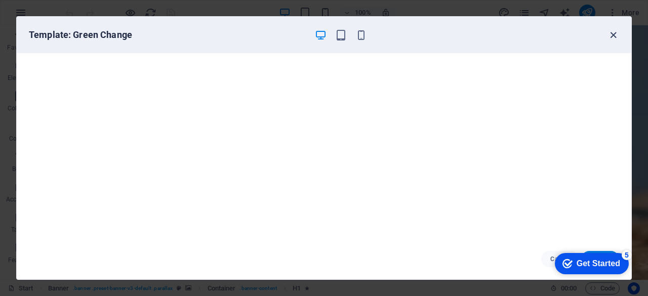
click at [612, 34] on icon "button" at bounding box center [614, 35] width 12 height 12
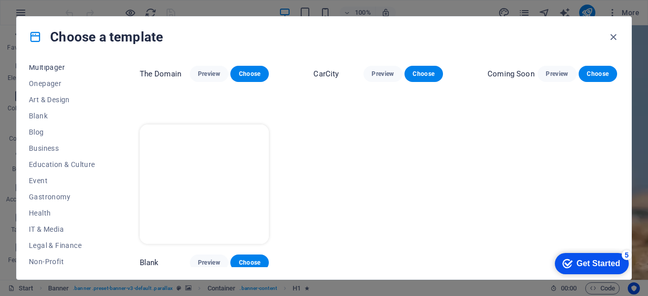
scroll to position [88, 0]
click at [57, 146] on span "Business" at bounding box center [62, 147] width 66 height 8
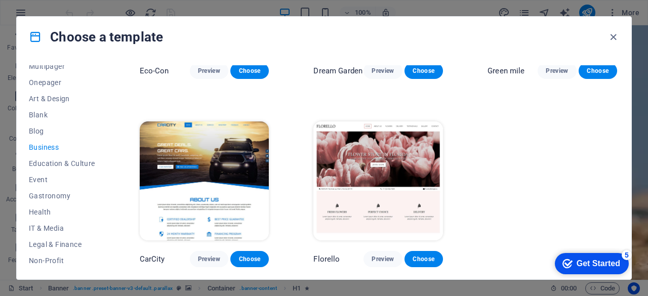
scroll to position [0, 0]
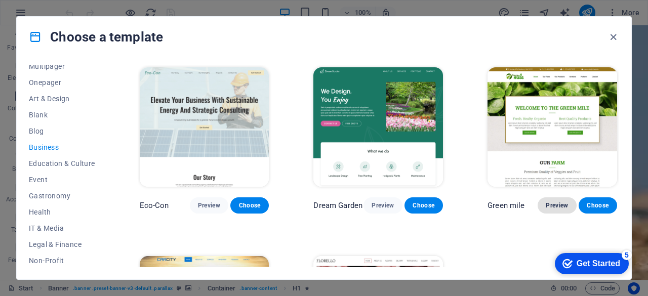
click at [559, 202] on span "Preview" at bounding box center [557, 206] width 22 height 8
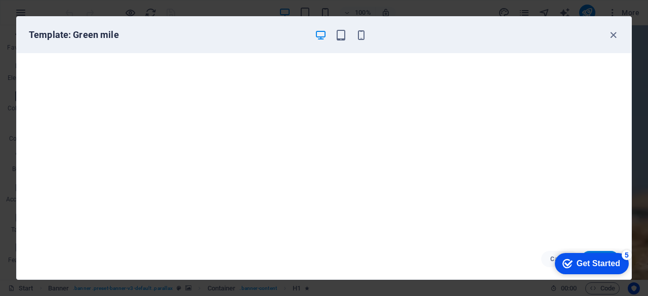
scroll to position [2, 0]
click at [616, 35] on icon "button" at bounding box center [614, 35] width 12 height 12
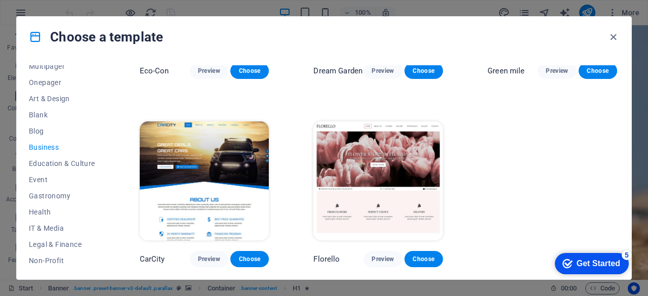
scroll to position [0, 0]
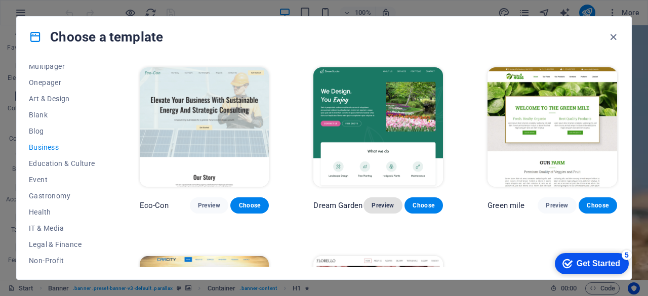
click at [379, 205] on span "Preview" at bounding box center [383, 206] width 22 height 8
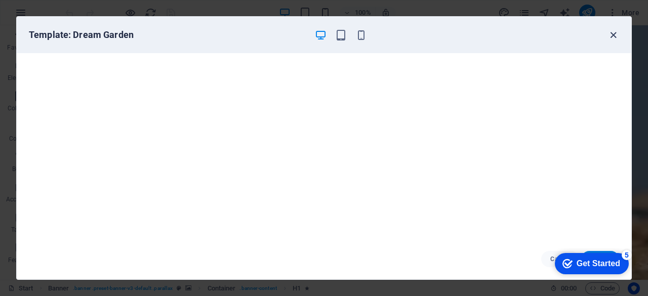
click at [614, 36] on icon "button" at bounding box center [614, 35] width 12 height 12
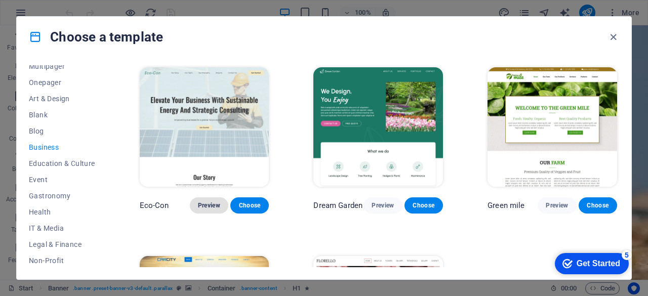
click at [203, 202] on span "Preview" at bounding box center [209, 206] width 22 height 8
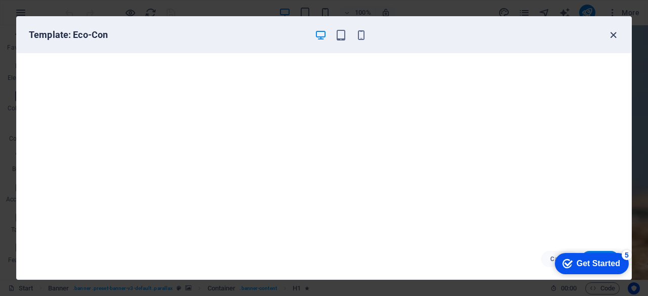
click at [616, 34] on icon "button" at bounding box center [614, 35] width 12 height 12
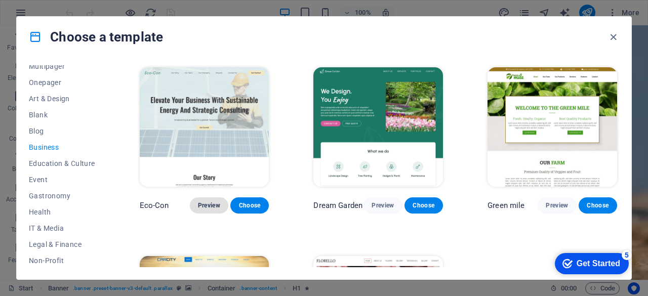
click at [215, 203] on span "Preview" at bounding box center [209, 206] width 22 height 8
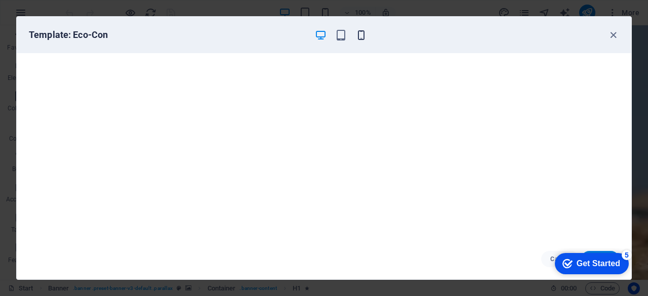
click at [361, 33] on icon "button" at bounding box center [361, 35] width 12 height 12
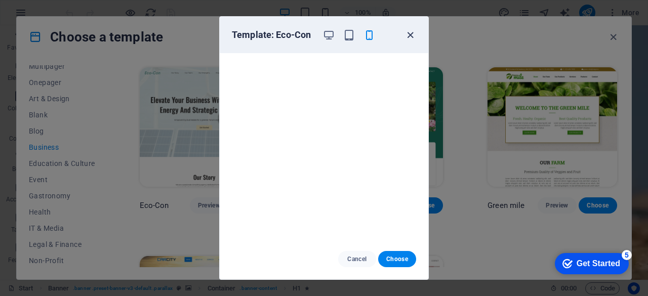
click at [410, 32] on icon "button" at bounding box center [411, 35] width 12 height 12
